Goal: Find specific page/section: Find specific page/section

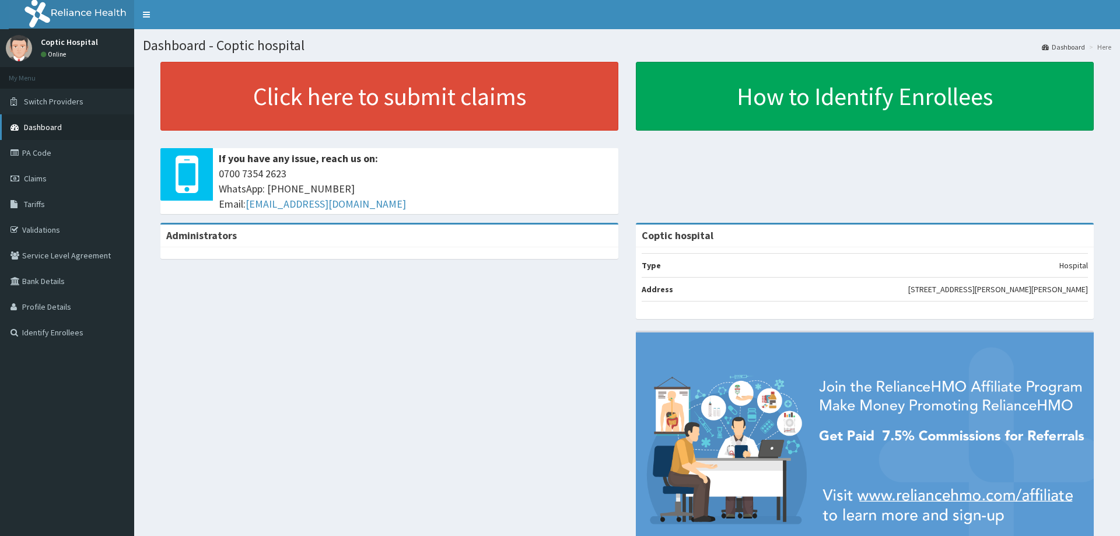
click at [51, 131] on span "Dashboard" at bounding box center [43, 127] width 38 height 11
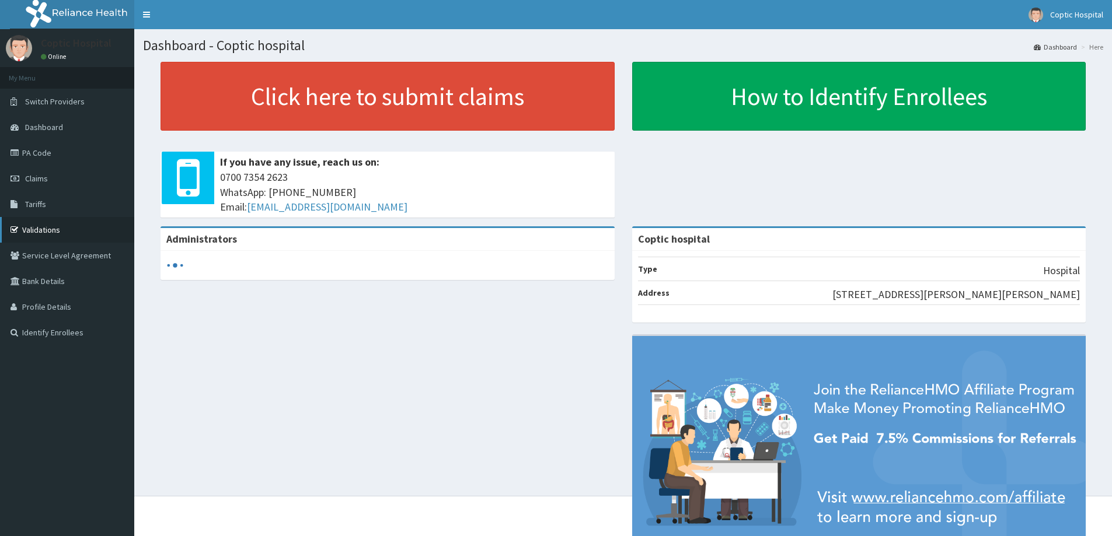
click at [43, 226] on link "Validations" at bounding box center [67, 230] width 134 height 26
